Goal: Transaction & Acquisition: Obtain resource

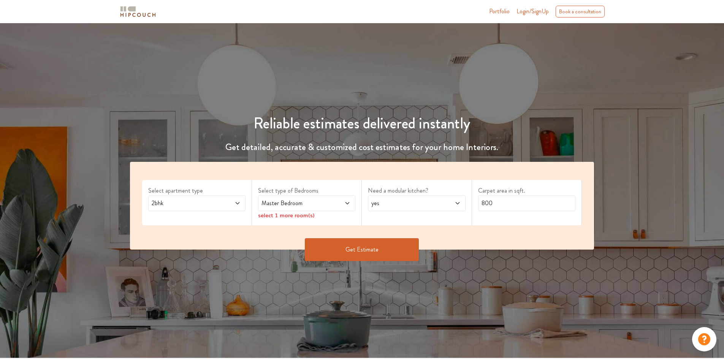
click at [195, 196] on div "2bhk" at bounding box center [196, 203] width 97 height 16
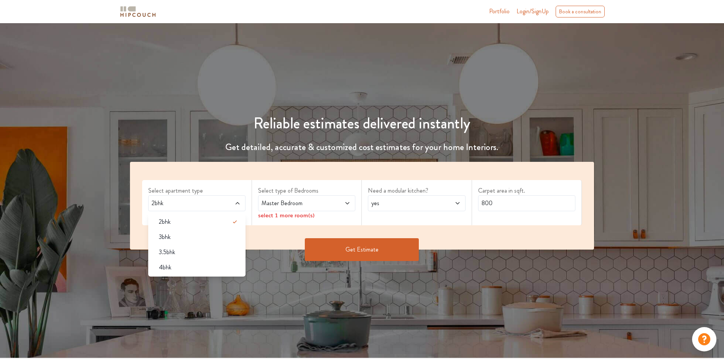
click at [348, 219] on div "select 1 more room(s)" at bounding box center [306, 215] width 97 height 8
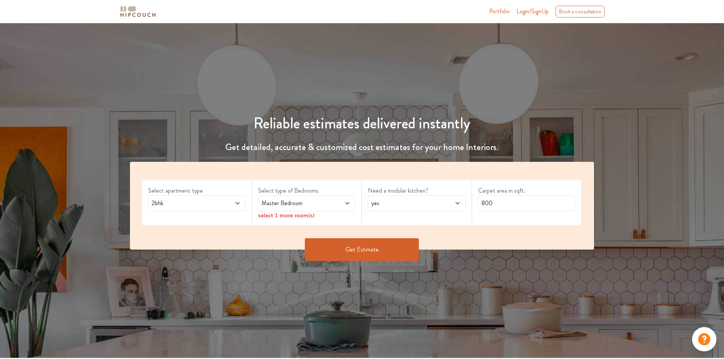
click at [319, 206] on span "Master Bedroom" at bounding box center [294, 203] width 68 height 9
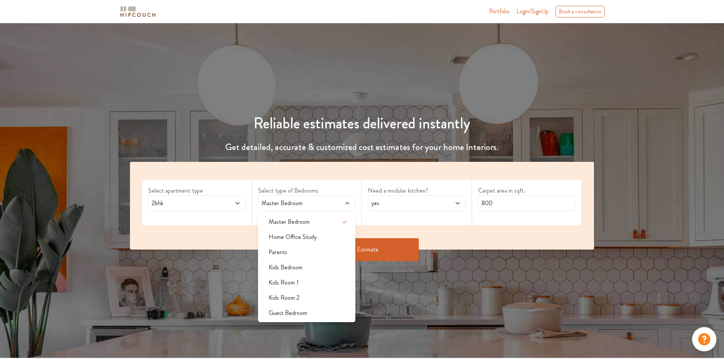
click at [319, 206] on span "Master Bedroom" at bounding box center [294, 203] width 68 height 9
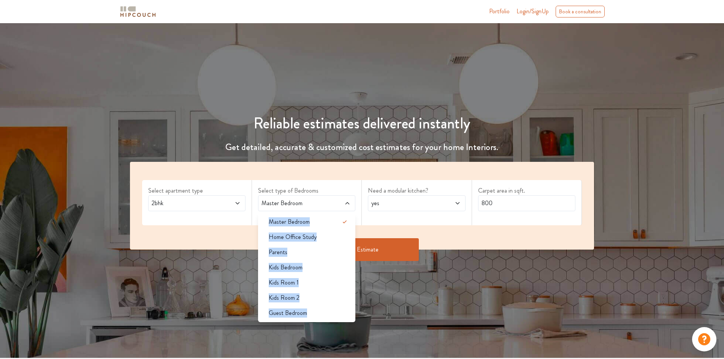
click at [319, 206] on span "Master Bedroom" at bounding box center [294, 203] width 68 height 9
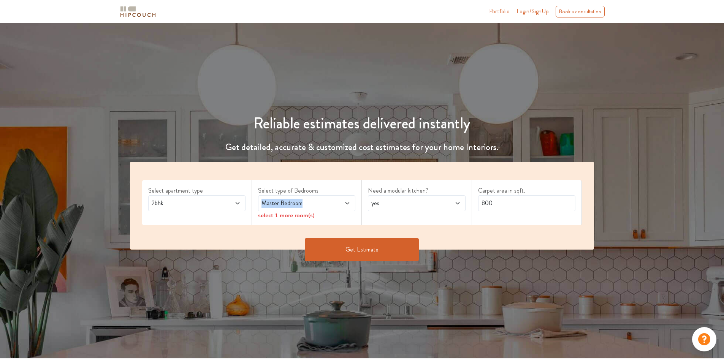
click at [319, 206] on span "Master Bedroom" at bounding box center [294, 203] width 68 height 9
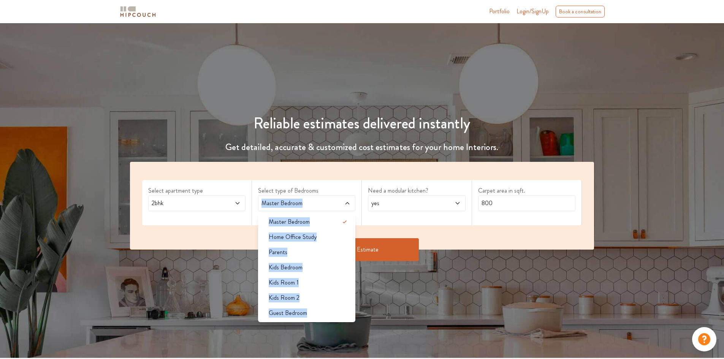
click at [319, 206] on span "Master Bedroom" at bounding box center [294, 203] width 68 height 9
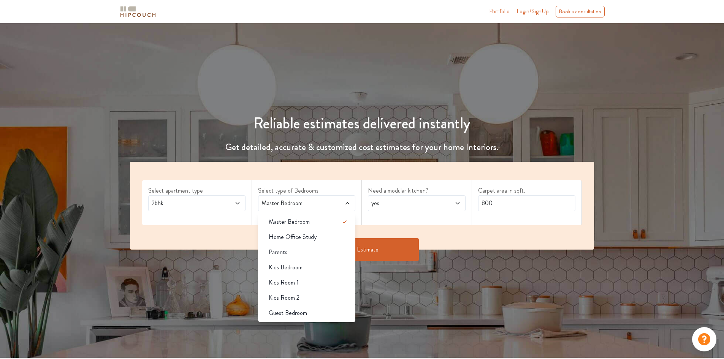
click at [245, 225] on div "Select apartment type 2bhk" at bounding box center [197, 202] width 110 height 45
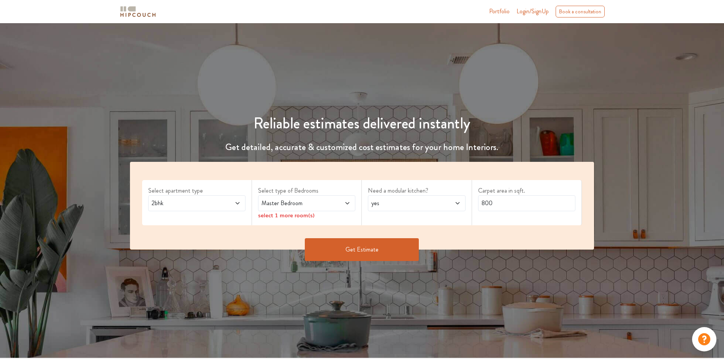
click at [319, 203] on span "Master Bedroom" at bounding box center [294, 203] width 68 height 9
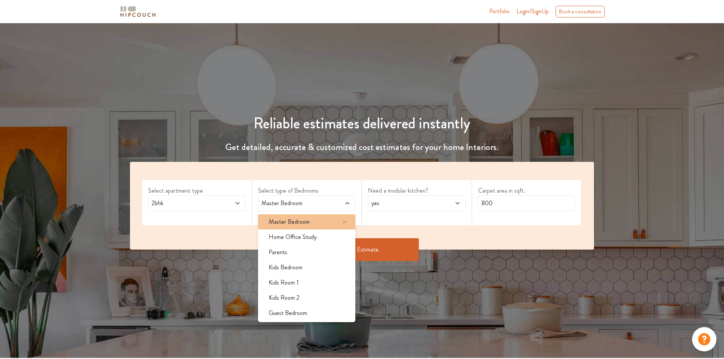
click at [291, 218] on span "Master Bedroom" at bounding box center [289, 222] width 41 height 9
click at [348, 218] on icon at bounding box center [344, 222] width 9 height 9
click at [349, 220] on icon at bounding box center [344, 222] width 9 height 9
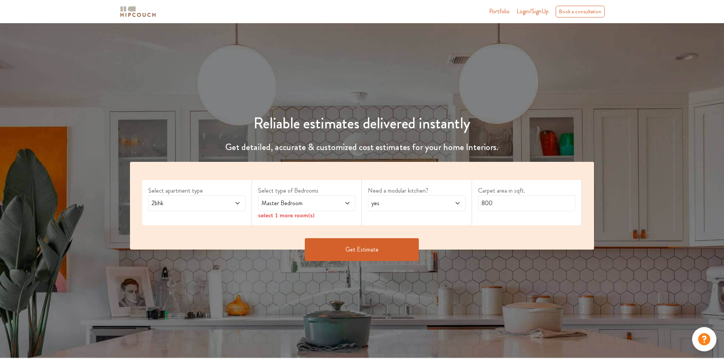
click at [572, 238] on div "Get Estimate" at bounding box center [362, 249] width 474 height 23
click at [397, 205] on span "yes" at bounding box center [404, 203] width 68 height 9
click at [394, 235] on div "no" at bounding box center [419, 237] width 93 height 9
drag, startPoint x: 508, startPoint y: 203, endPoint x: 479, endPoint y: 204, distance: 28.9
click at [479, 204] on input "800" at bounding box center [526, 203] width 97 height 16
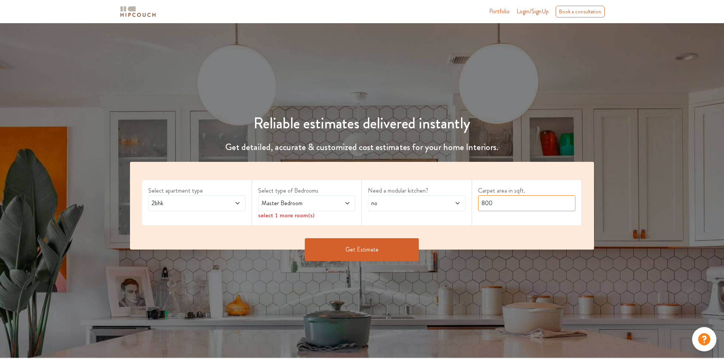
click at [506, 205] on input "800" at bounding box center [526, 203] width 97 height 16
type input "300"
click at [351, 245] on button "Get Estimate" at bounding box center [362, 249] width 114 height 23
click at [313, 208] on span "Master Bedroom" at bounding box center [294, 203] width 68 height 9
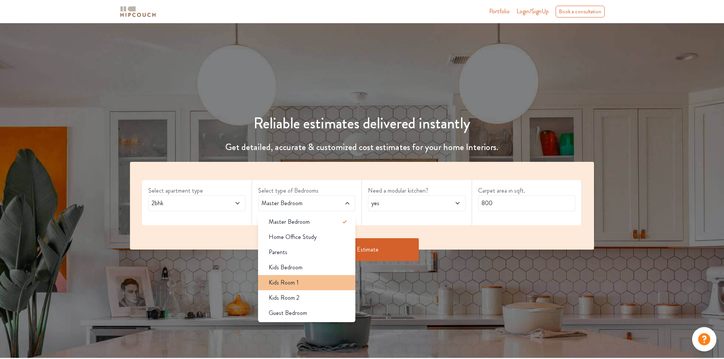
click at [299, 283] on div "Kids Room 1" at bounding box center [309, 282] width 93 height 9
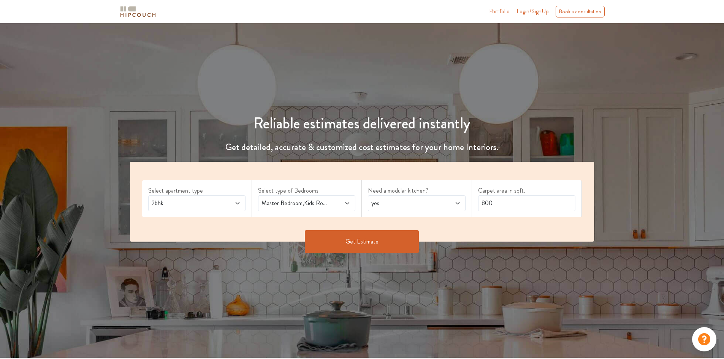
click at [391, 203] on span "yes" at bounding box center [404, 203] width 68 height 9
click at [382, 237] on span "no" at bounding box center [382, 237] width 6 height 9
click at [518, 206] on input "800" at bounding box center [526, 203] width 97 height 16
type input "8"
type input "300"
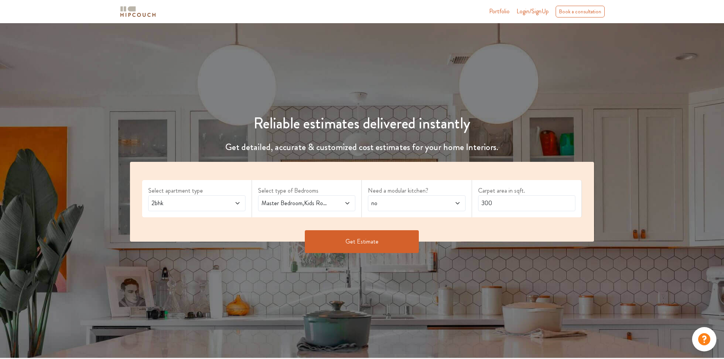
click at [375, 242] on button "Get Estimate" at bounding box center [362, 241] width 114 height 23
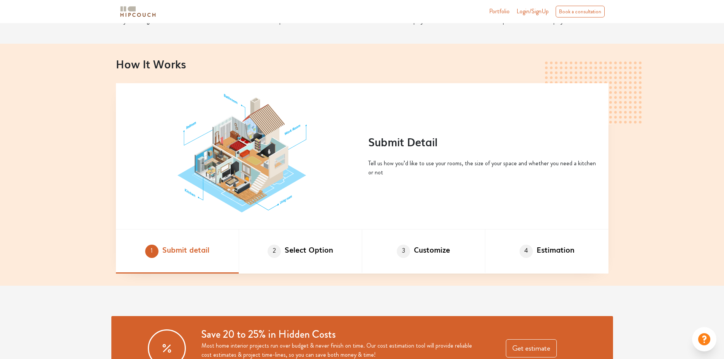
scroll to position [418, 0]
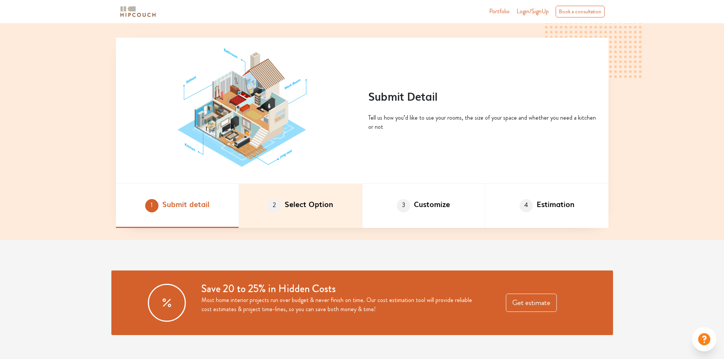
click at [302, 206] on li "2 Select Option" at bounding box center [300, 206] width 123 height 44
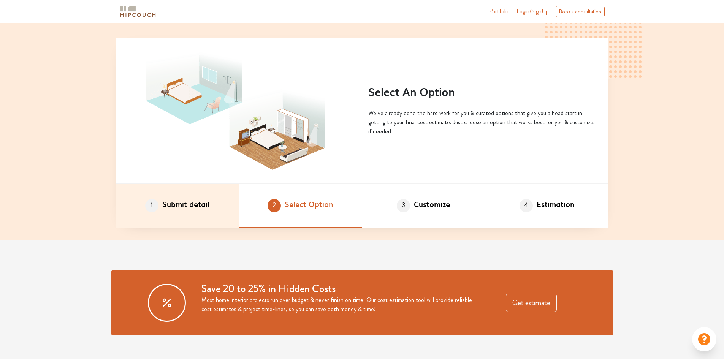
click at [184, 201] on li "1 Submit detail" at bounding box center [177, 206] width 123 height 44
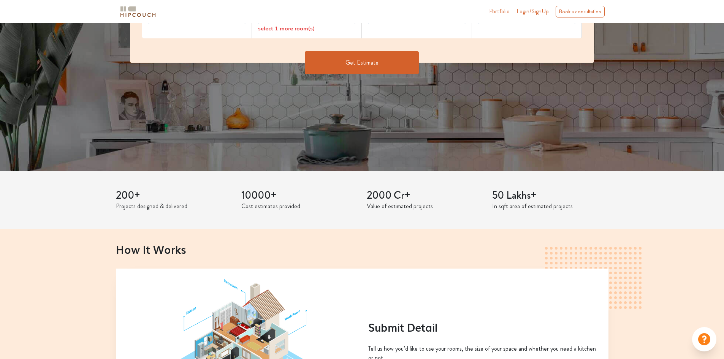
scroll to position [114, 0]
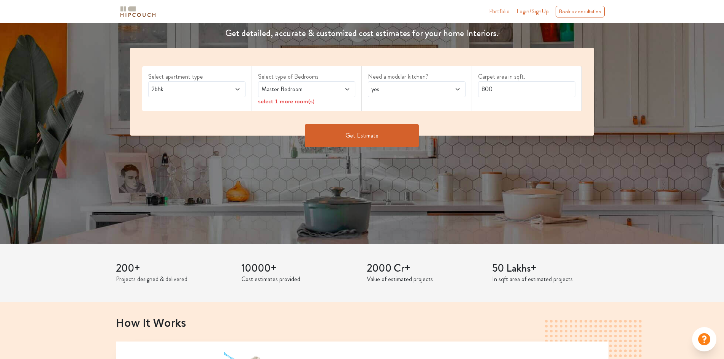
click at [274, 95] on div "Master Bedroom" at bounding box center [306, 89] width 97 height 16
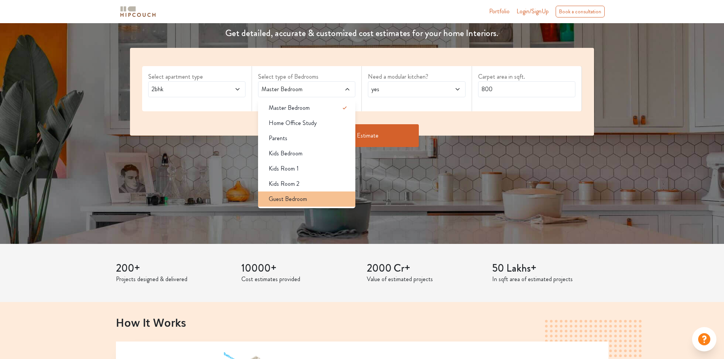
click at [300, 195] on span "Guest Bedroom" at bounding box center [288, 199] width 38 height 9
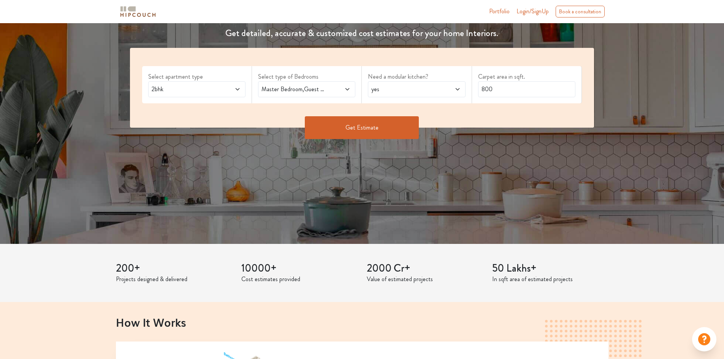
click at [418, 85] on span "yes" at bounding box center [404, 89] width 68 height 9
click at [386, 126] on div "no" at bounding box center [419, 123] width 93 height 9
click at [370, 127] on button "Get Estimate" at bounding box center [362, 127] width 114 height 23
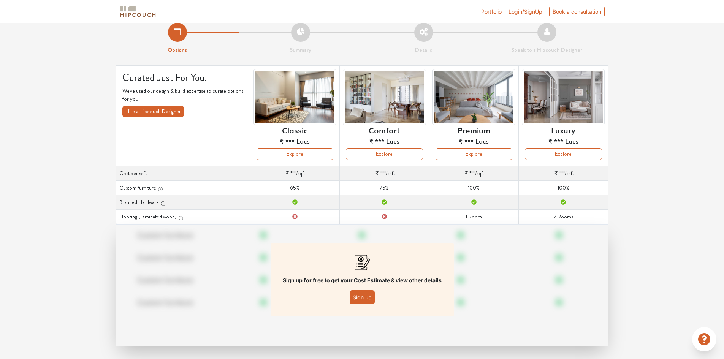
scroll to position [14, 0]
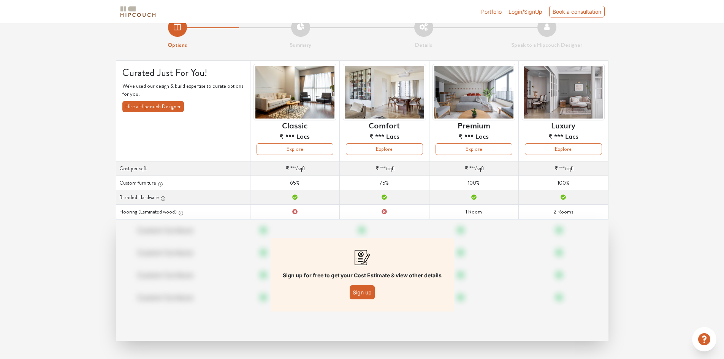
click at [369, 285] on div "Sign up for free to get your Cost Estimate & view other details Sign up" at bounding box center [362, 275] width 183 height 74
click at [369, 289] on button "Sign up" at bounding box center [362, 293] width 25 height 14
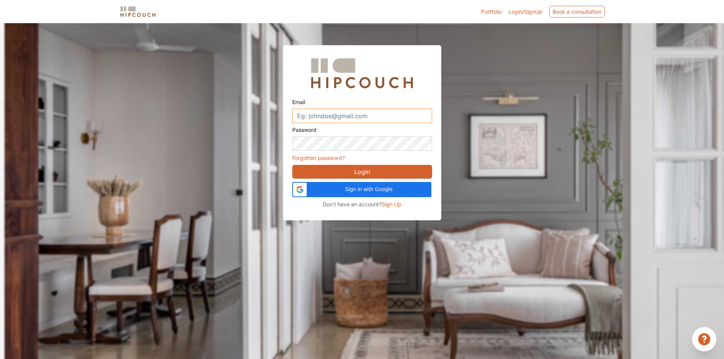
type input "artisticdesignstudio01@gmail.com"
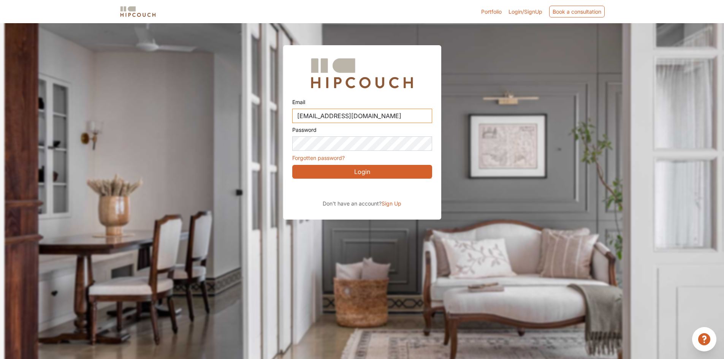
click at [362, 122] on input "artisticdesignstudio01@gmail.com" at bounding box center [362, 116] width 140 height 14
click at [490, 150] on div at bounding box center [367, 188] width 724 height 359
click at [349, 164] on div "Login" at bounding box center [362, 170] width 140 height 17
click at [351, 175] on button "Login" at bounding box center [362, 172] width 140 height 14
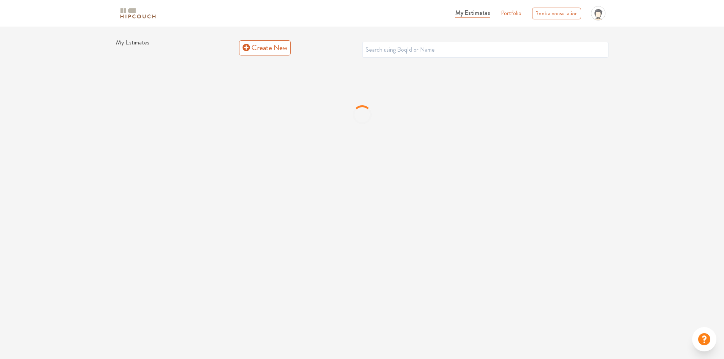
click at [598, 11] on icon at bounding box center [598, 12] width 7 height 5
click at [598, 12] on icon at bounding box center [598, 15] width 9 height 13
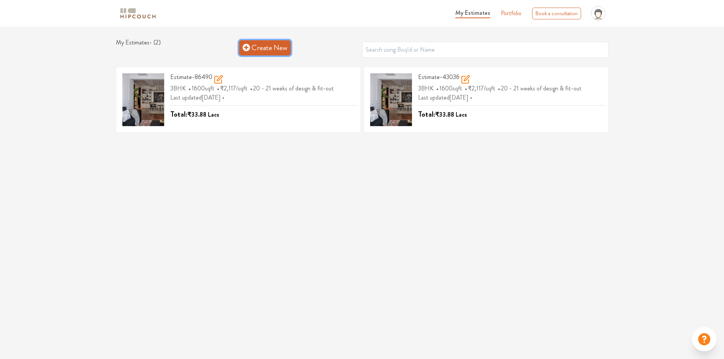
click at [247, 47] on icon at bounding box center [247, 48] width 8 height 8
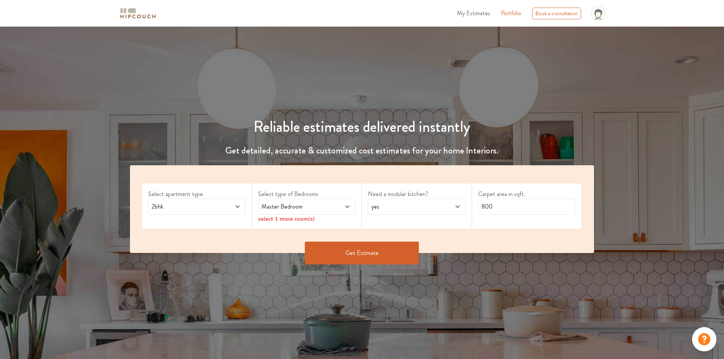
click at [269, 203] on span "Master Bedroom" at bounding box center [294, 206] width 68 height 9
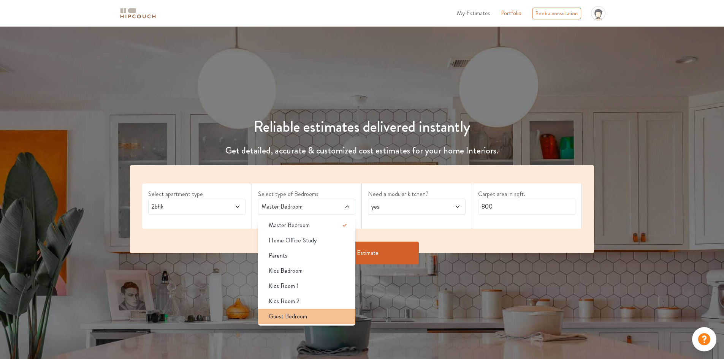
click at [267, 313] on div "Guest Bedroom" at bounding box center [309, 316] width 93 height 9
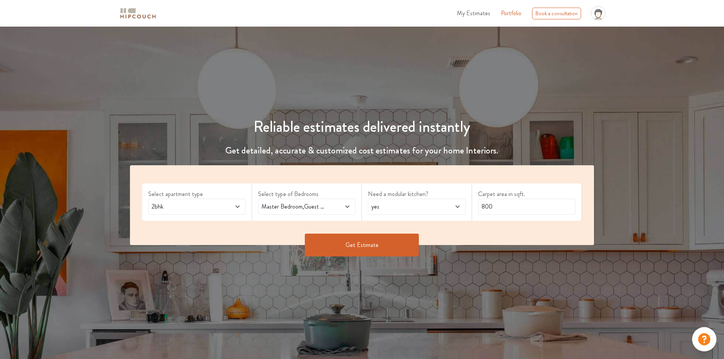
click at [411, 211] on span "yes" at bounding box center [404, 206] width 68 height 9
click at [383, 237] on span "no" at bounding box center [382, 240] width 6 height 9
drag, startPoint x: 495, startPoint y: 207, endPoint x: 435, endPoint y: 203, distance: 59.5
click at [435, 203] on div "Select apartment type 2bhk Select type of Bedrooms Master Bedroom,Guest Bedroom…" at bounding box center [362, 205] width 465 height 80
type input "1200"
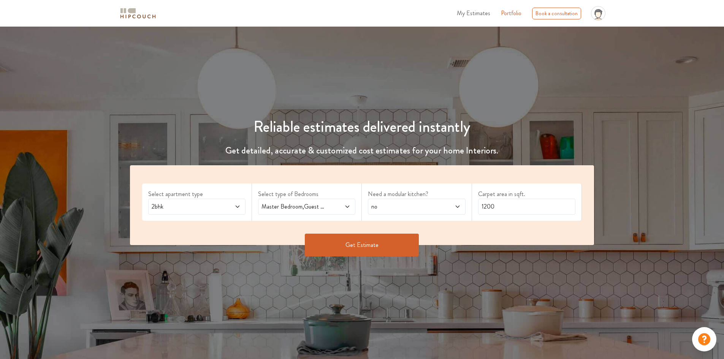
click at [390, 254] on button "Get Estimate" at bounding box center [362, 245] width 114 height 23
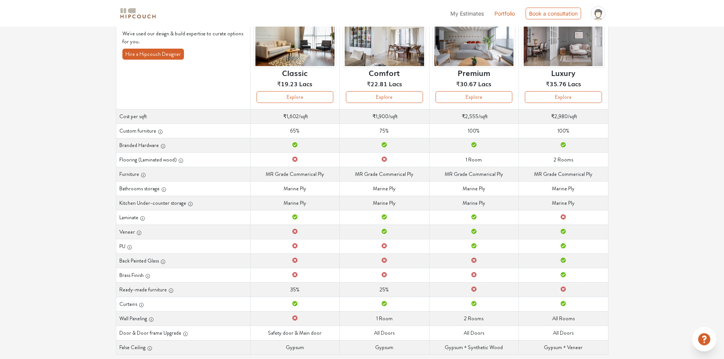
scroll to position [84, 0]
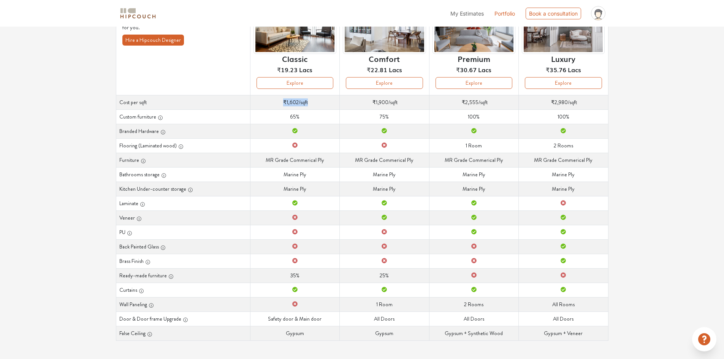
drag, startPoint x: 284, startPoint y: 103, endPoint x: 331, endPoint y: 103, distance: 47.2
click at [331, 103] on td "Cost per sqft ₹1,602 /sqft" at bounding box center [294, 102] width 89 height 14
click at [306, 86] on button "Explore" at bounding box center [295, 83] width 77 height 12
